Goal: Information Seeking & Learning: Learn about a topic

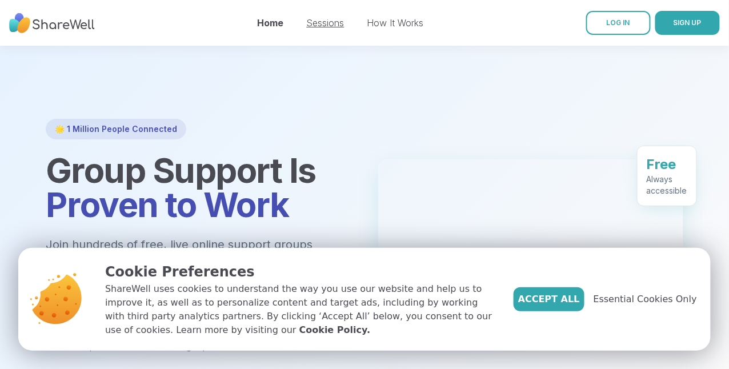
click at [335, 25] on link "Sessions" at bounding box center [326, 22] width 38 height 11
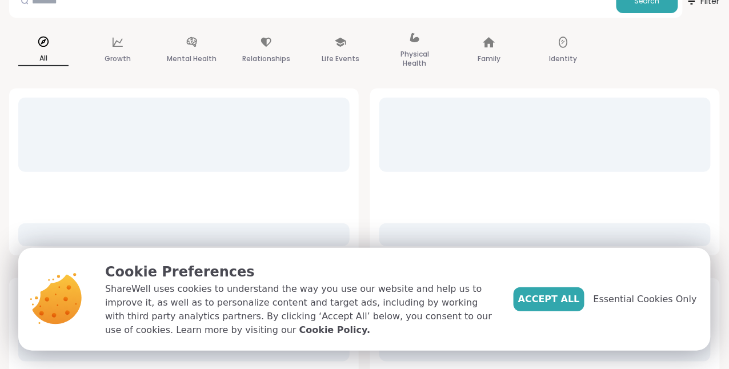
scroll to position [171, 0]
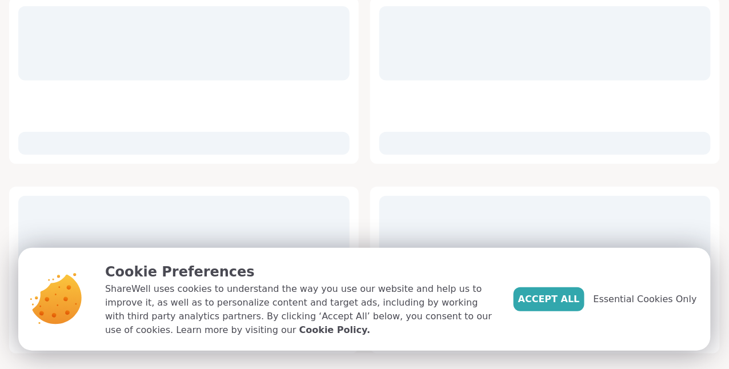
click at [550, 293] on span "Accept All" at bounding box center [549, 300] width 62 height 14
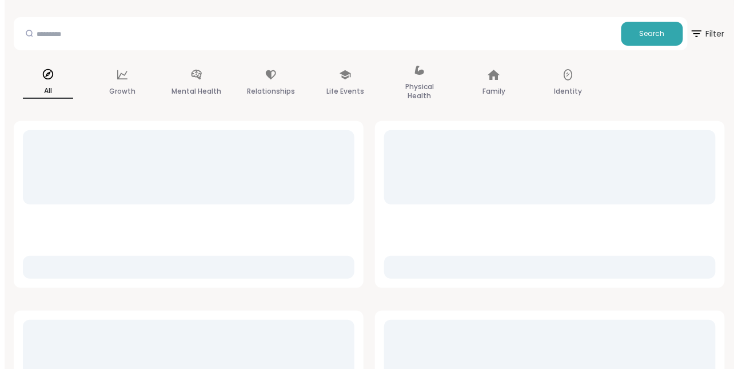
scroll to position [0, 0]
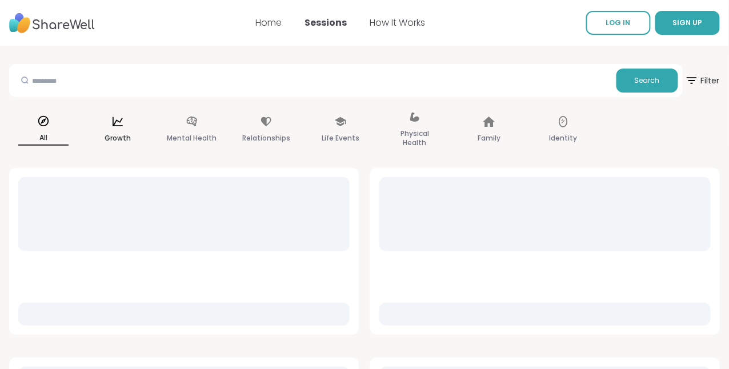
click at [124, 121] on icon at bounding box center [117, 121] width 13 height 13
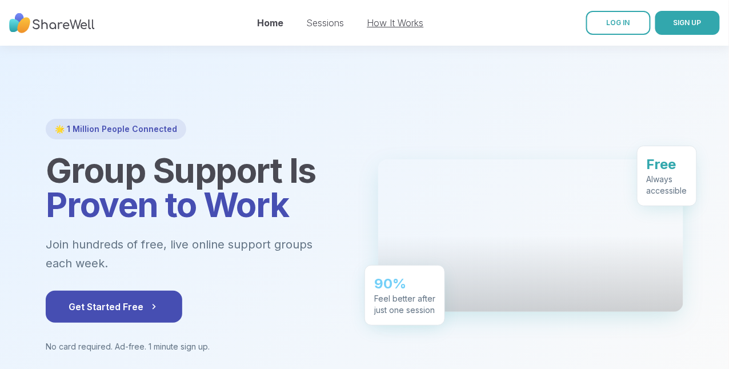
click at [385, 21] on link "How It Works" at bounding box center [395, 22] width 57 height 11
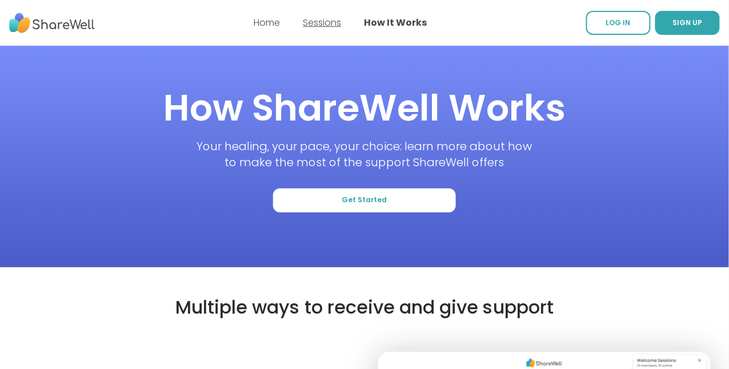
click at [317, 21] on link "Sessions" at bounding box center [322, 22] width 38 height 13
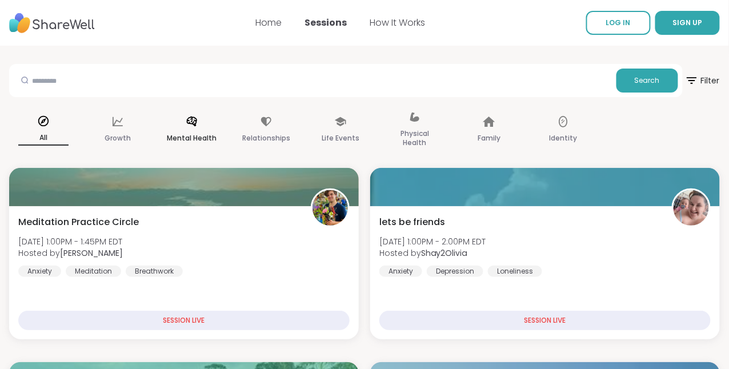
click at [217, 137] on p "Mental Health" at bounding box center [192, 138] width 50 height 14
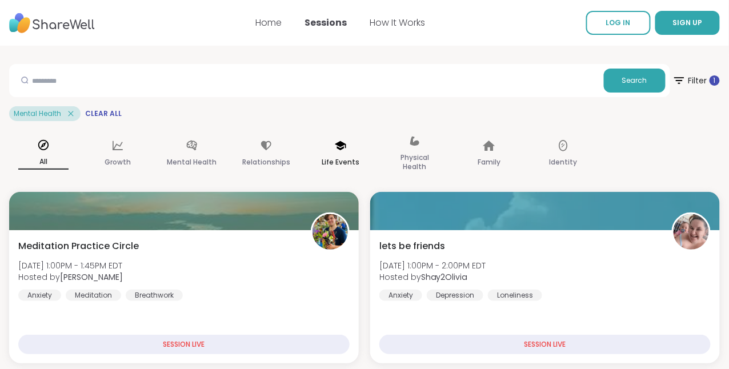
click at [375, 154] on div "Life Events" at bounding box center [340, 154] width 69 height 57
